Goal: Task Accomplishment & Management: Use online tool/utility

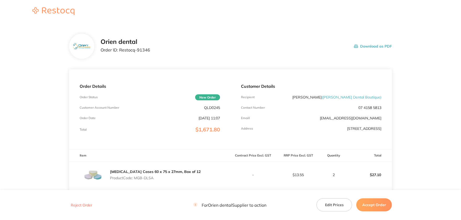
click at [210, 108] on p "QLD0245" at bounding box center [212, 108] width 16 height 4
copy p "QLD0245"
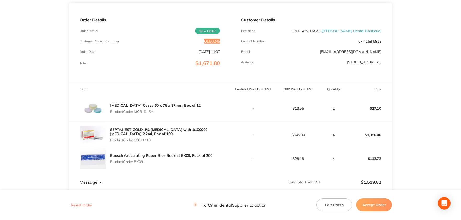
scroll to position [29, 0]
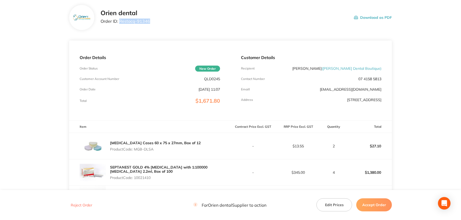
drag, startPoint x: 149, startPoint y: 21, endPoint x: 119, endPoint y: 21, distance: 30.1
click at [119, 21] on div "Orien dental Order ID: Restocq- 91346 Download as PDF" at bounding box center [246, 17] width 291 height 16
copy p "Restocq- 91346"
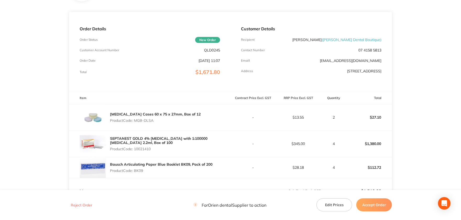
scroll to position [115, 0]
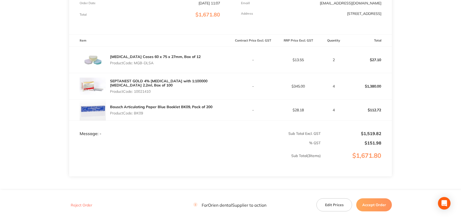
click at [144, 91] on p "Product Code: 10021410" at bounding box center [170, 92] width 120 height 4
copy p "10021410"
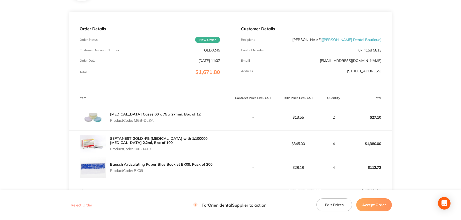
click at [378, 208] on button "Accept Order" at bounding box center [374, 205] width 36 height 13
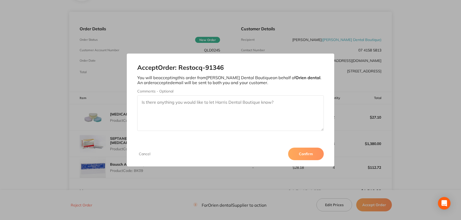
click at [309, 149] on button "Confirm" at bounding box center [306, 154] width 36 height 13
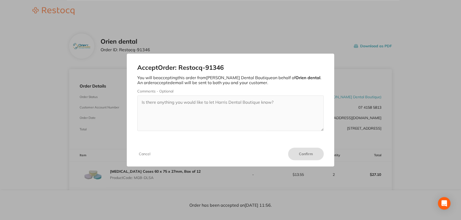
scroll to position [0, 0]
